Goal: Task Accomplishment & Management: Manage account settings

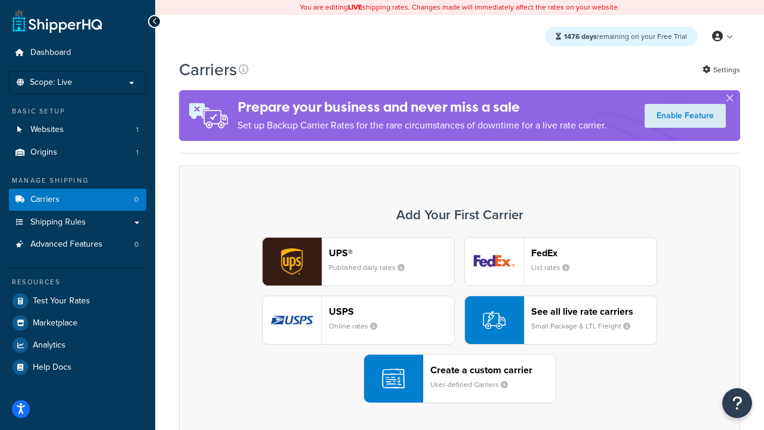
click at [459, 320] on div "UPS® Published daily rates FedEx List rates USPS Online rates See all live rate…" at bounding box center [460, 320] width 536 height 166
click at [594, 253] on header "FedEx" at bounding box center [593, 252] width 125 height 11
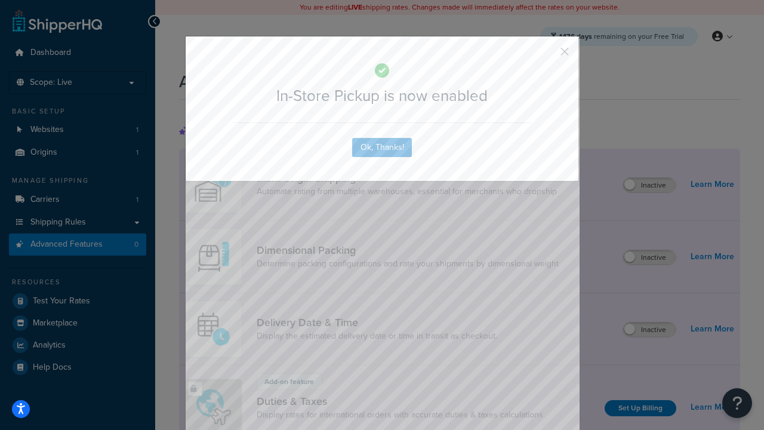
scroll to position [388, 0]
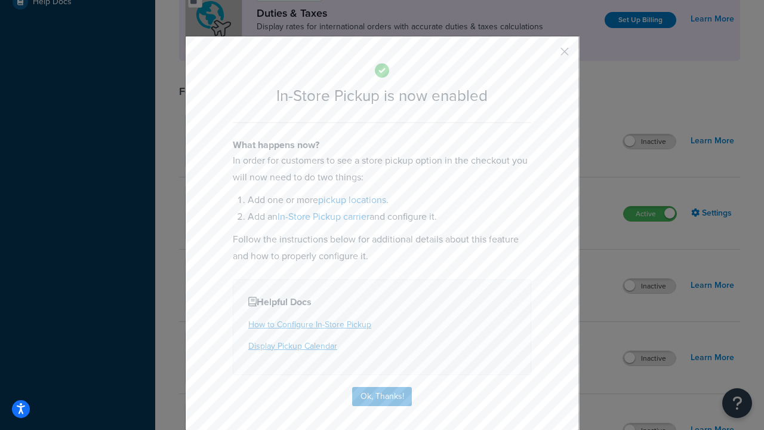
click at [547, 55] on button "button" at bounding box center [546, 55] width 3 height 3
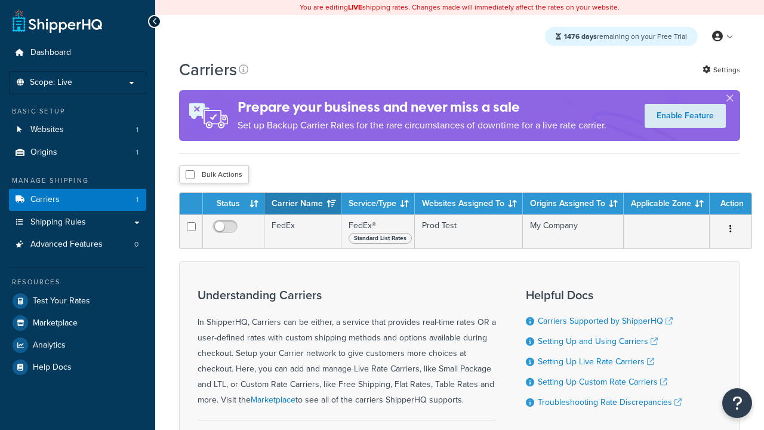
click at [190, 175] on input "checkbox" at bounding box center [190, 174] width 9 height 9
checkbox input "true"
click at [0, 0] on button "Delete" at bounding box center [0, 0] width 0 height 0
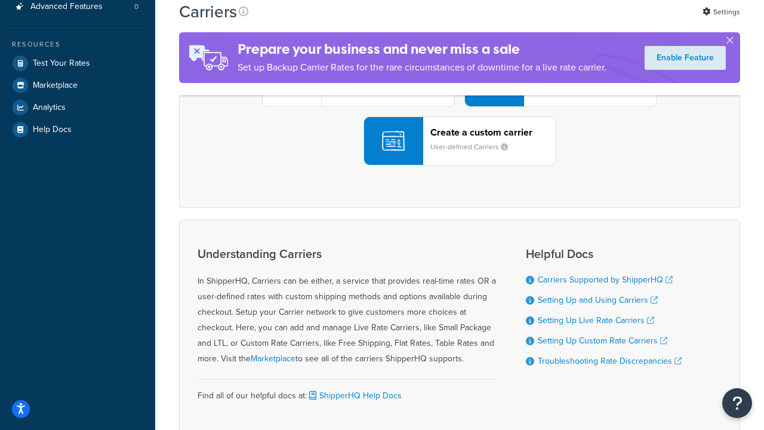
click at [459, 165] on div "UPS® Published daily rates FedEx List rates USPS Online rates See all live rate…" at bounding box center [460, 82] width 536 height 166
click at [594, 21] on header "FedEx" at bounding box center [593, 15] width 125 height 11
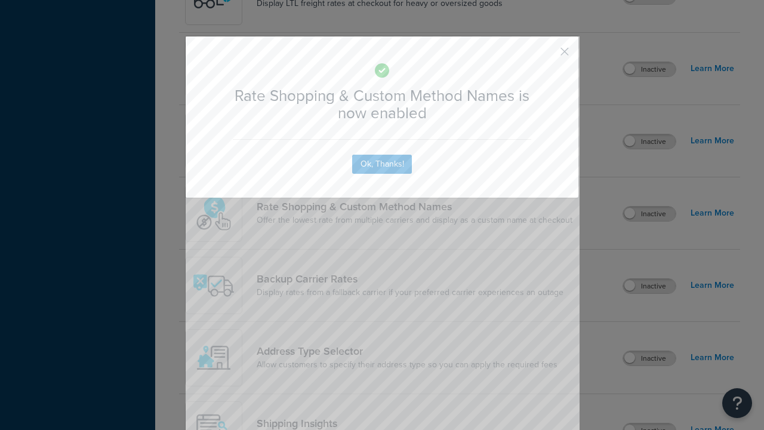
click at [547, 55] on button "button" at bounding box center [546, 55] width 3 height 3
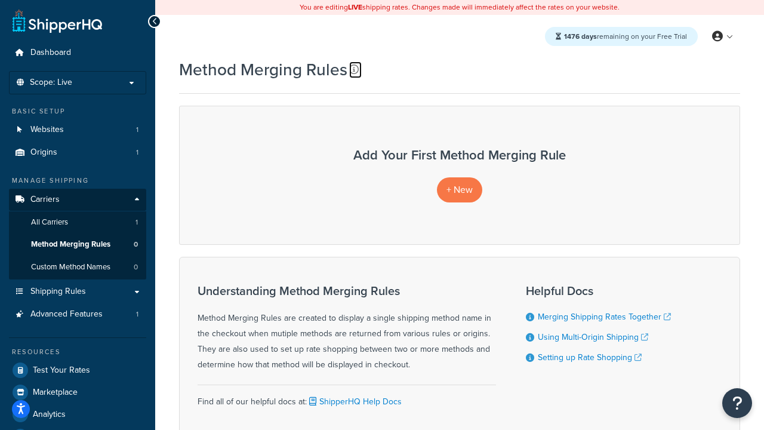
click at [353, 70] on icon at bounding box center [354, 69] width 10 height 10
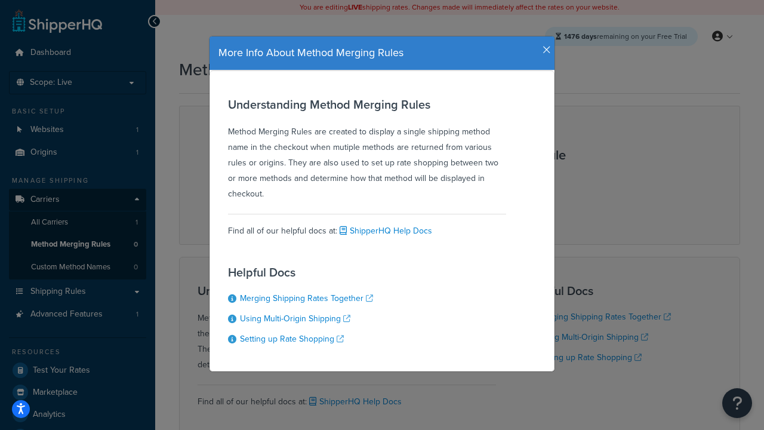
click at [544, 45] on icon "button" at bounding box center [546, 50] width 8 height 11
